Goal: Complete application form

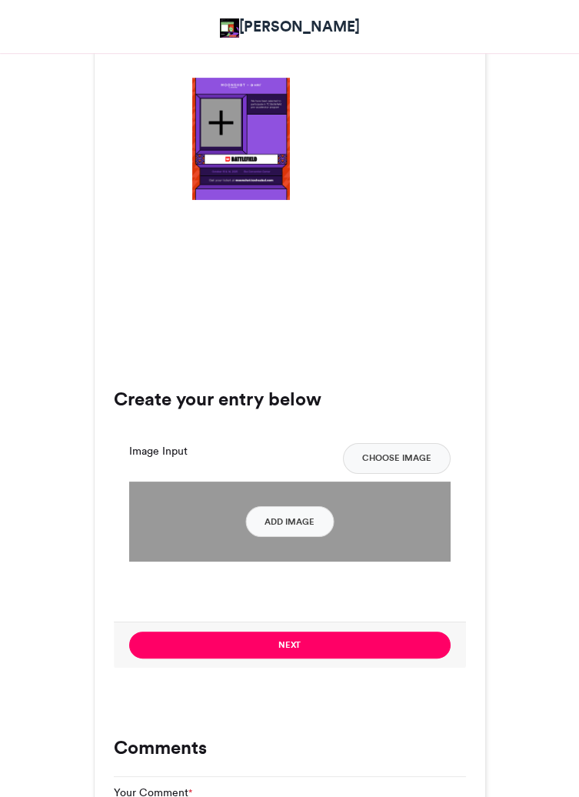
scroll to position [676, 0]
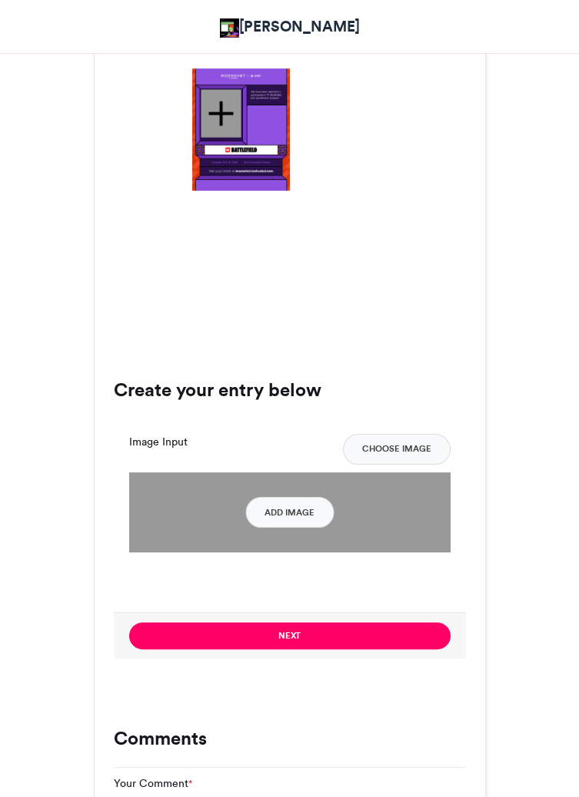
click at [215, 112] on div at bounding box center [221, 113] width 40 height 48
click at [314, 519] on button "Add Image" at bounding box center [289, 512] width 88 height 31
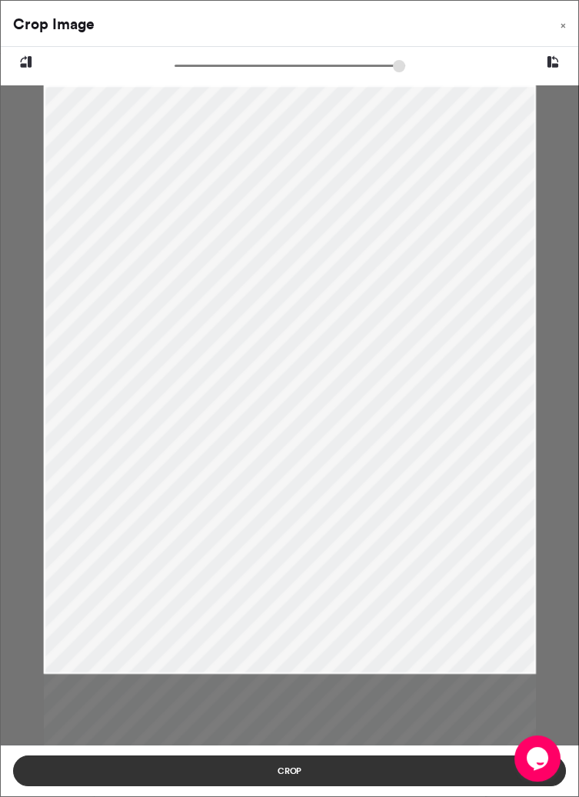
click at [399, 770] on button "Crop" at bounding box center [289, 771] width 553 height 31
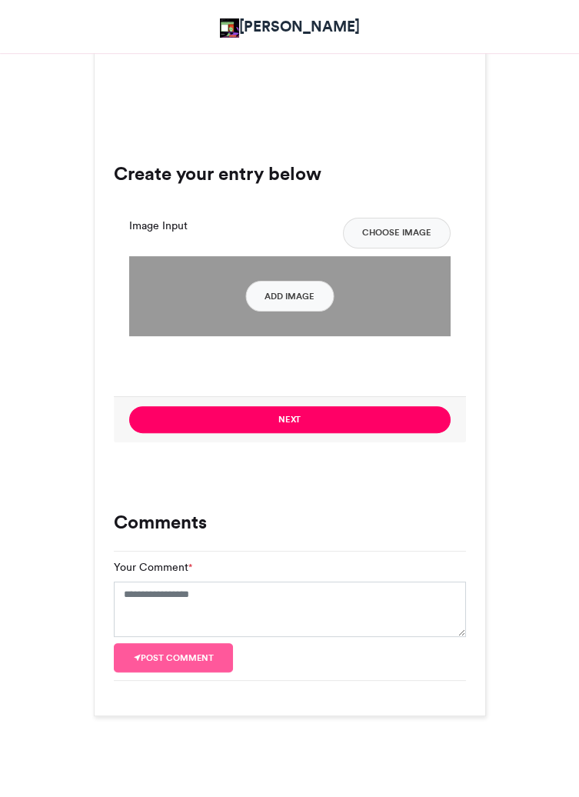
scroll to position [888, 0]
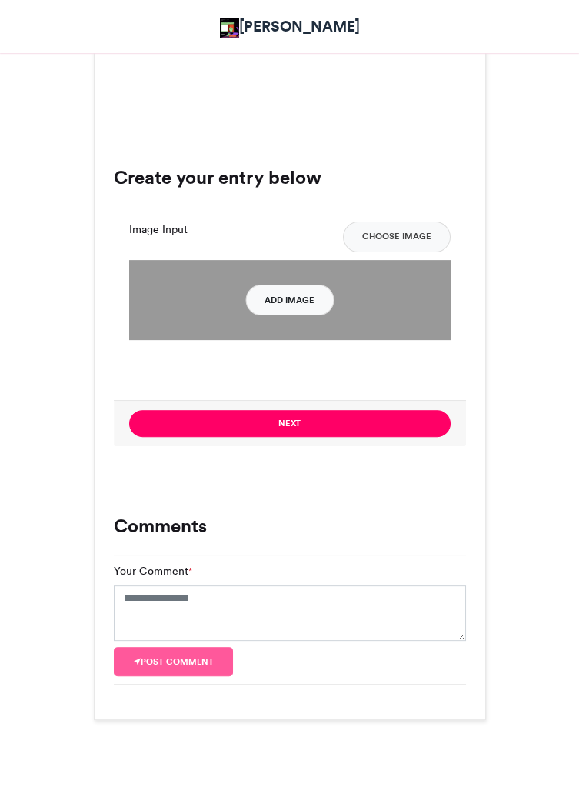
click at [280, 295] on button "Add Image" at bounding box center [289, 300] width 88 height 31
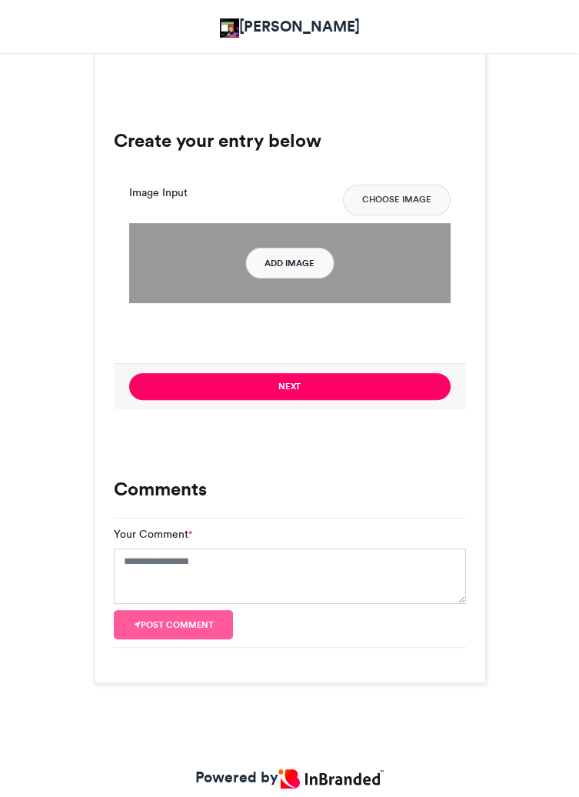
scroll to position [962, 0]
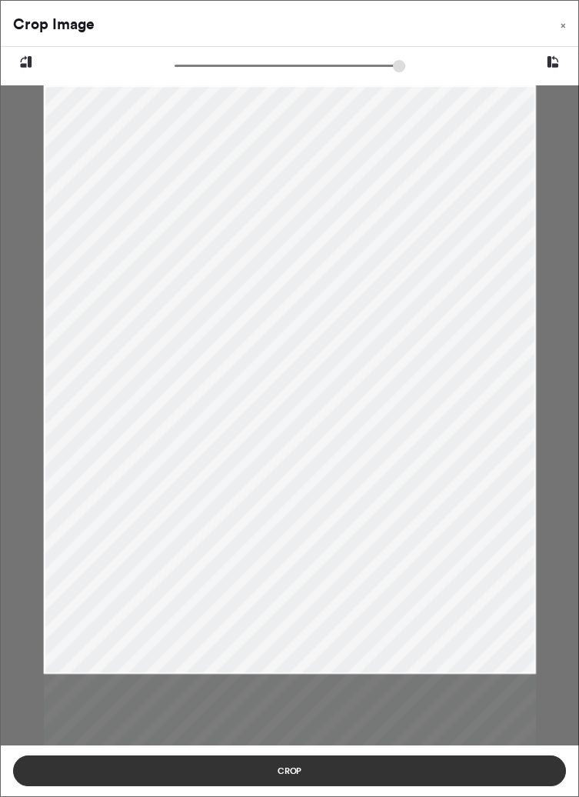
click at [476, 770] on button "Crop" at bounding box center [289, 771] width 553 height 31
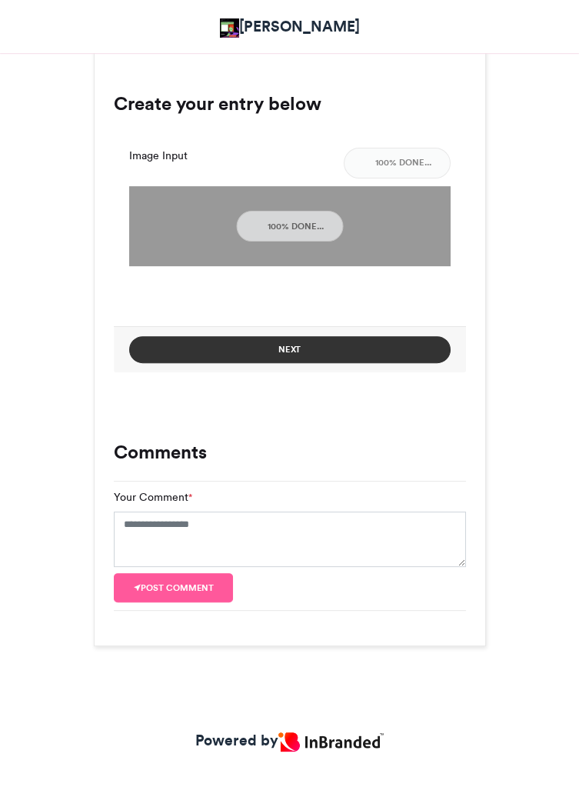
click at [359, 354] on button "Next" at bounding box center [290, 349] width 322 height 27
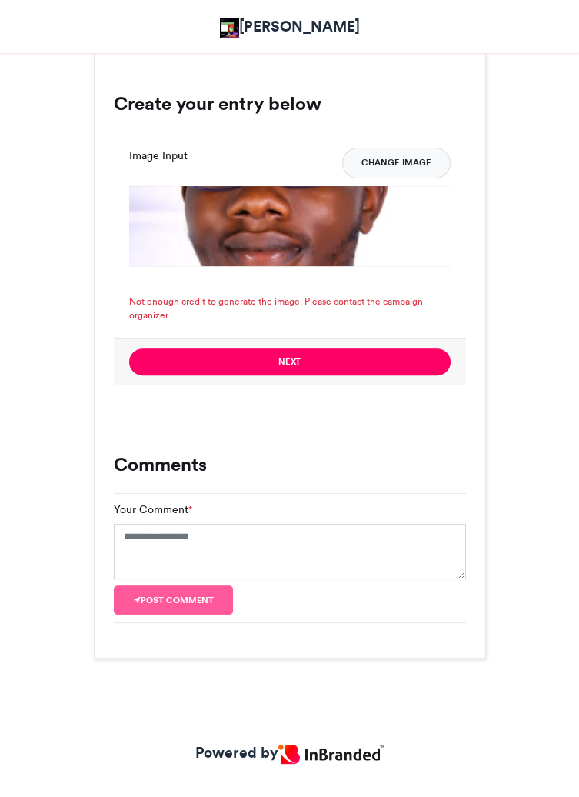
click at [417, 159] on button "Change Image" at bounding box center [396, 163] width 108 height 31
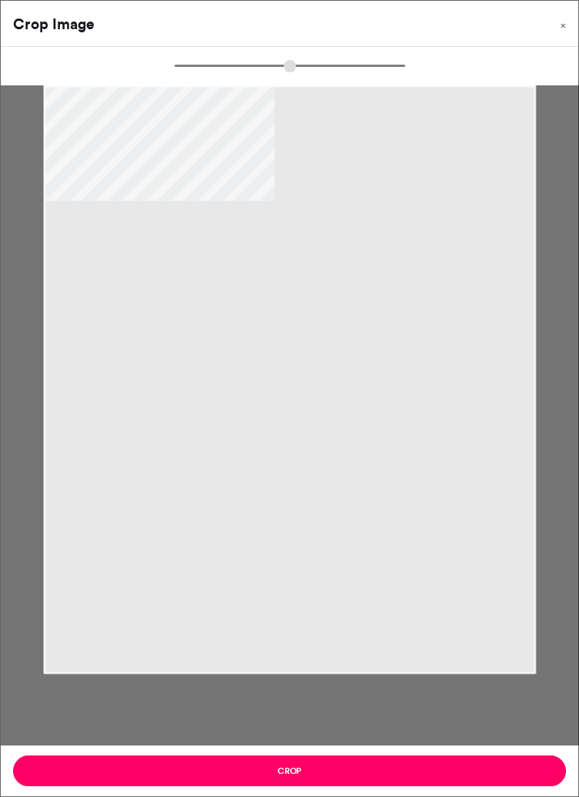
type input "******"
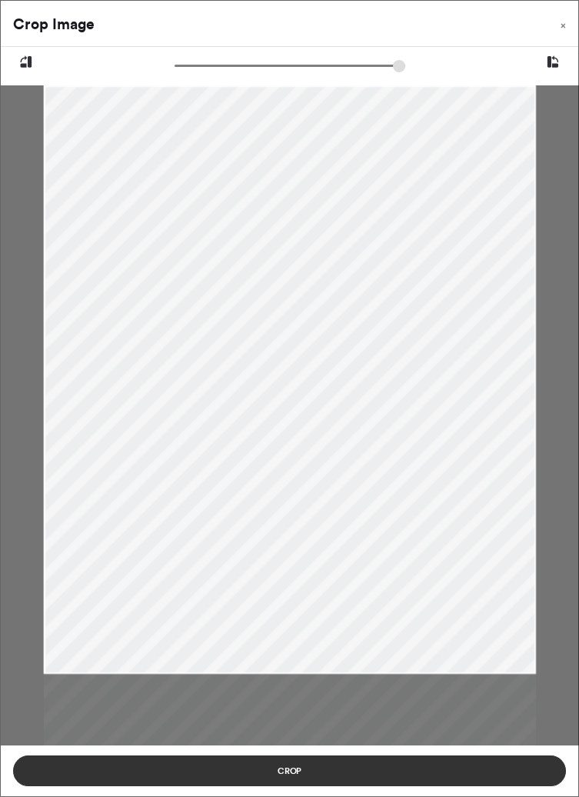
click at [154, 760] on button "Crop" at bounding box center [289, 771] width 553 height 31
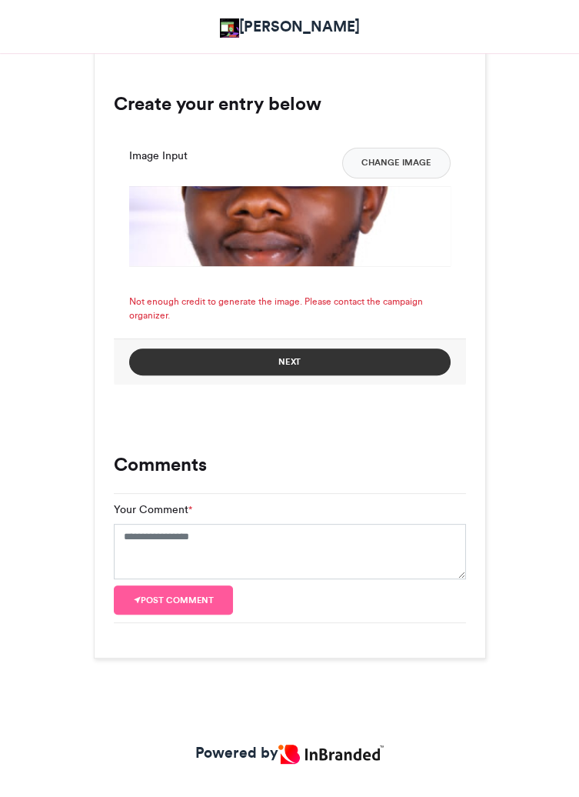
click at [389, 360] on button "Next" at bounding box center [290, 362] width 322 height 27
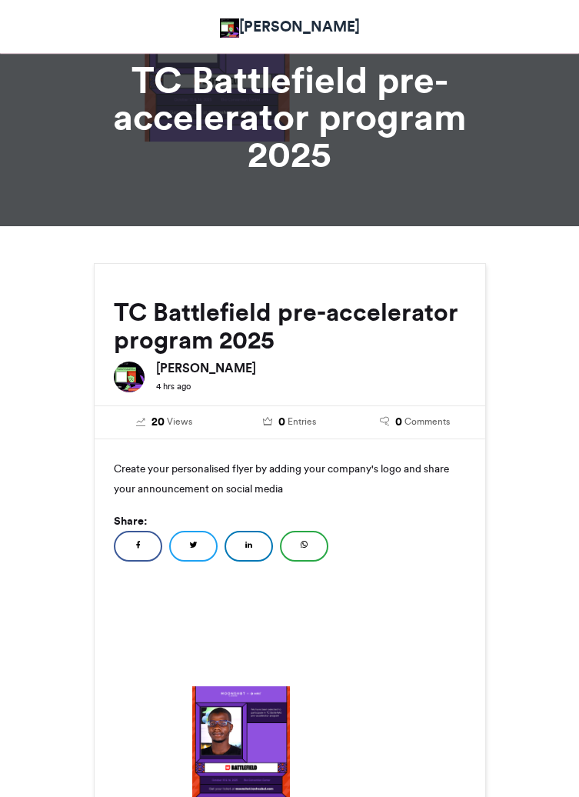
scroll to position [59, 0]
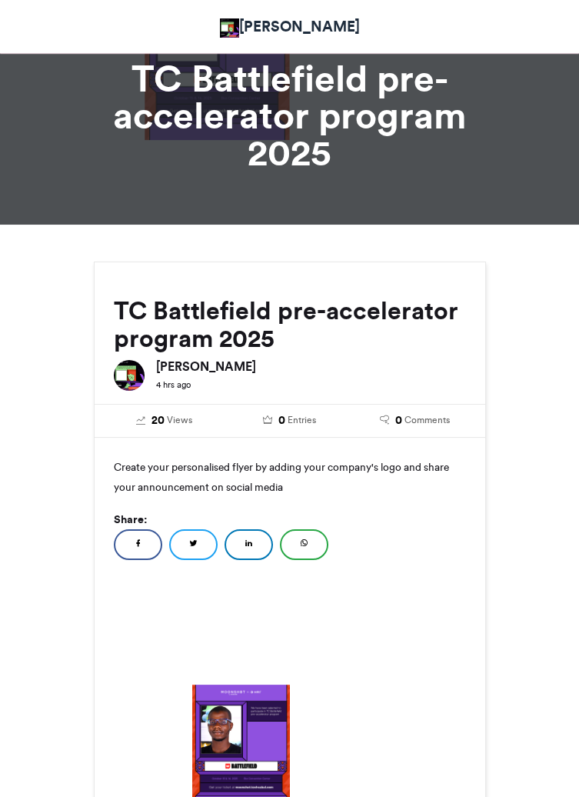
click at [138, 539] on icon at bounding box center [138, 543] width 8 height 11
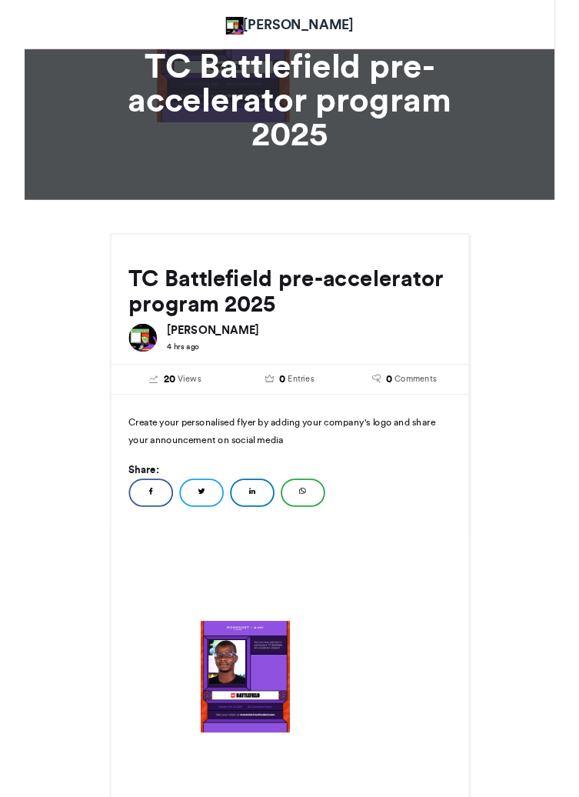
scroll to position [133, 0]
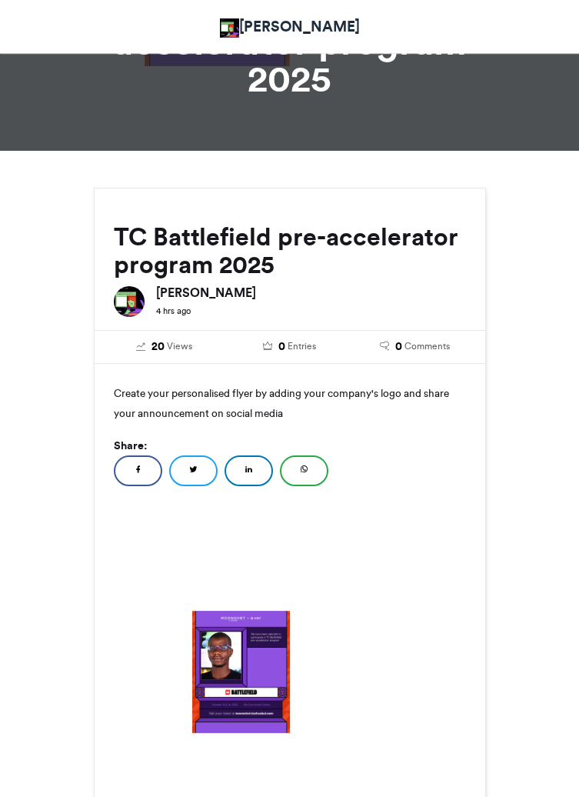
click at [187, 473] on link "Twitter" at bounding box center [193, 471] width 48 height 31
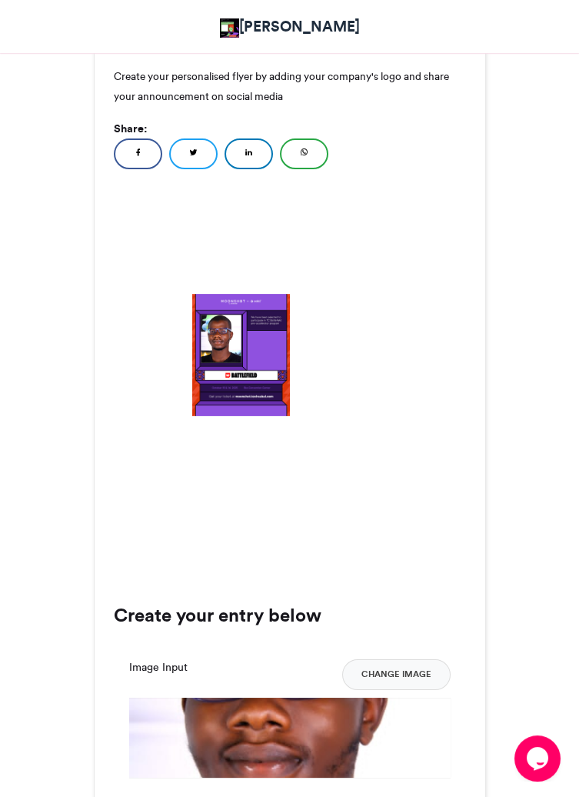
scroll to position [451, 0]
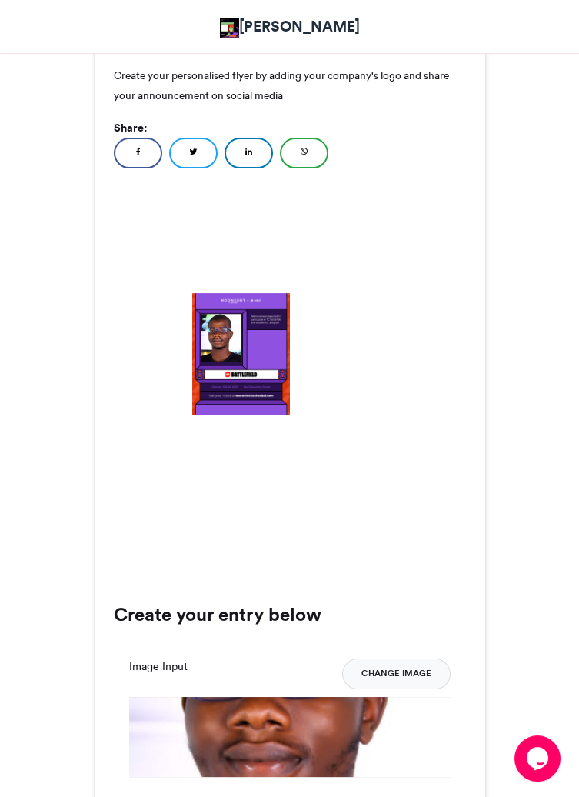
click at [412, 675] on button "Change Image" at bounding box center [396, 674] width 108 height 31
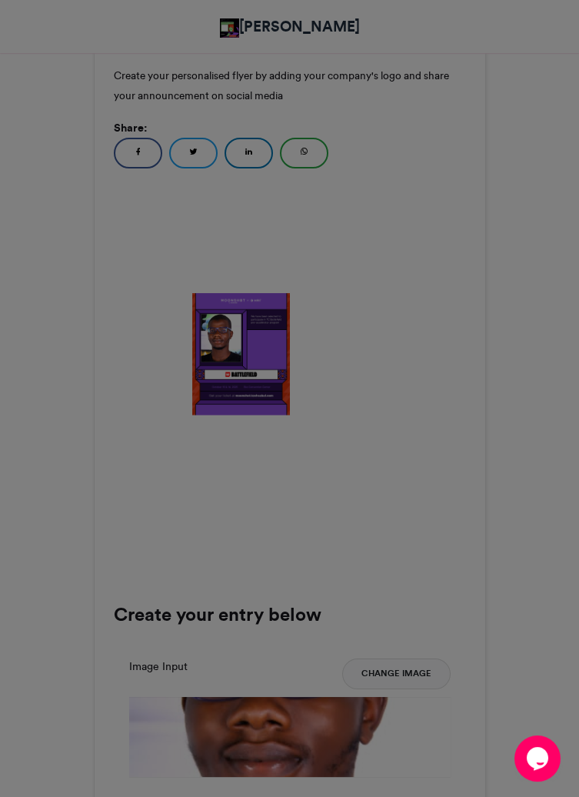
scroll to position [463, 0]
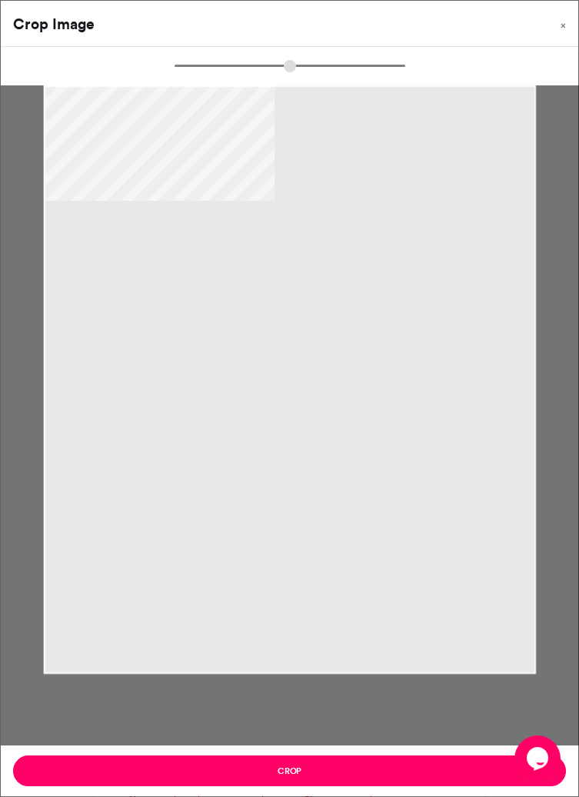
type input "******"
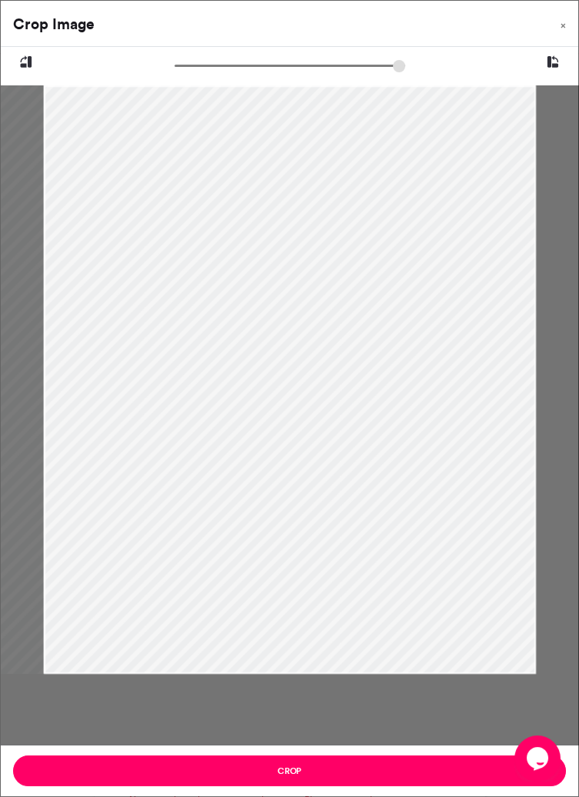
click at [20, 62] on icon at bounding box center [26, 62] width 14 height 20
click at [15, 68] on button at bounding box center [26, 62] width 51 height 31
click at [17, 68] on button at bounding box center [26, 62] width 51 height 31
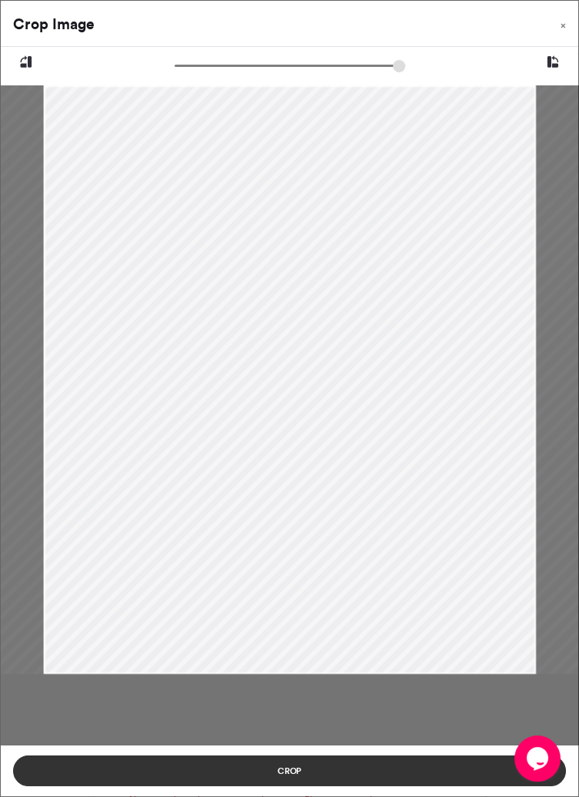
click at [395, 779] on button "Crop" at bounding box center [289, 771] width 553 height 31
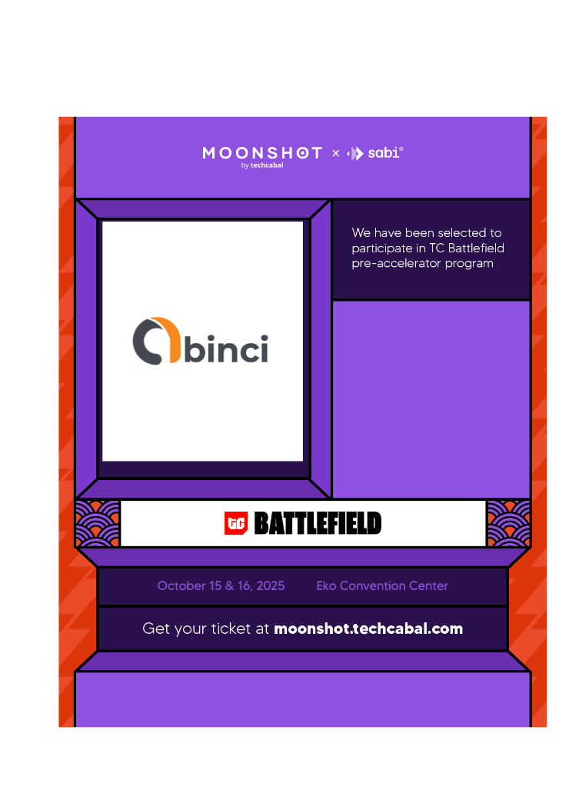
scroll to position [399, 0]
